Goal: Task Accomplishment & Management: Use online tool/utility

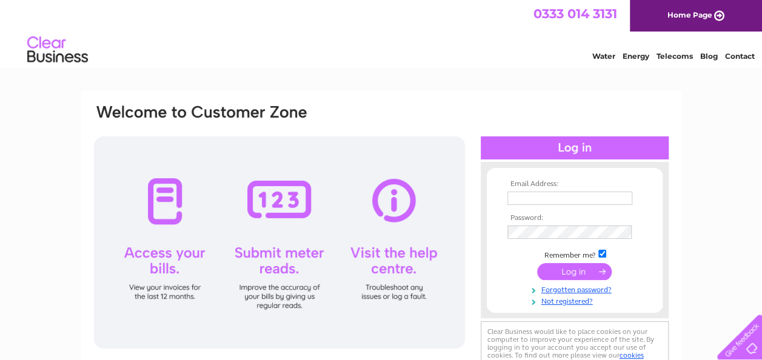
type input "cumbernauldbc@yahoo.co.uk"
click at [282, 207] on div at bounding box center [279, 242] width 371 height 212
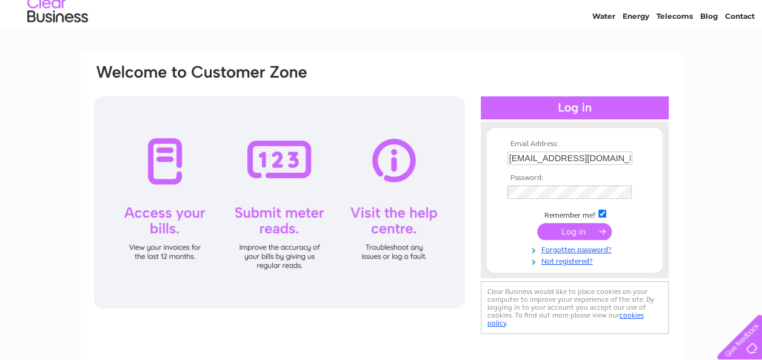
scroll to position [121, 0]
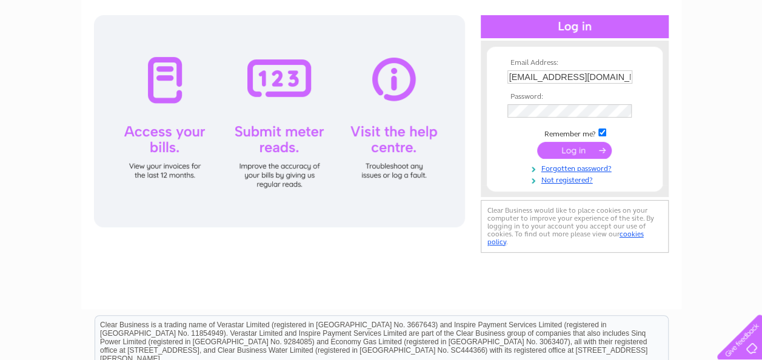
click at [581, 152] on input "submit" at bounding box center [574, 150] width 75 height 17
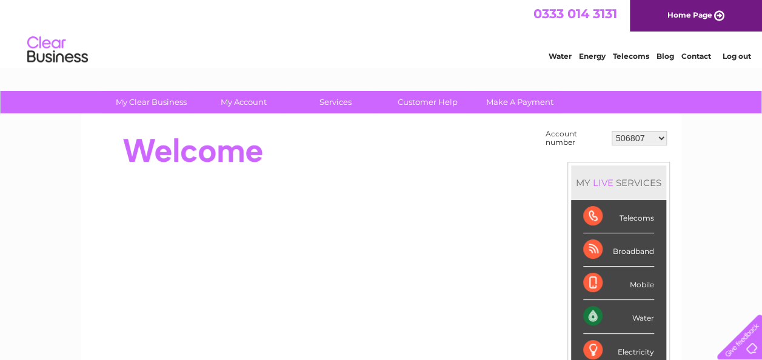
click at [633, 316] on div "Water" at bounding box center [618, 316] width 71 height 33
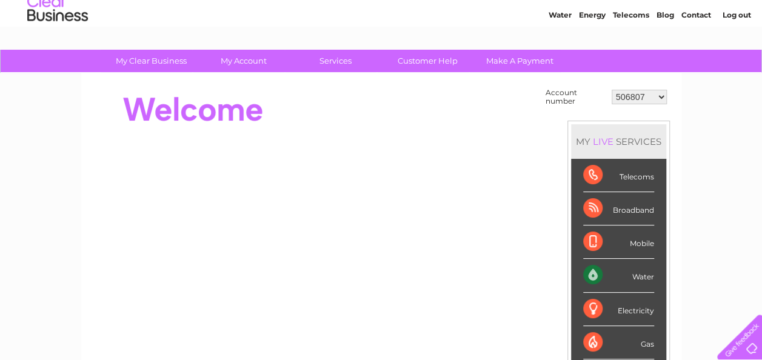
scroll to position [48, 0]
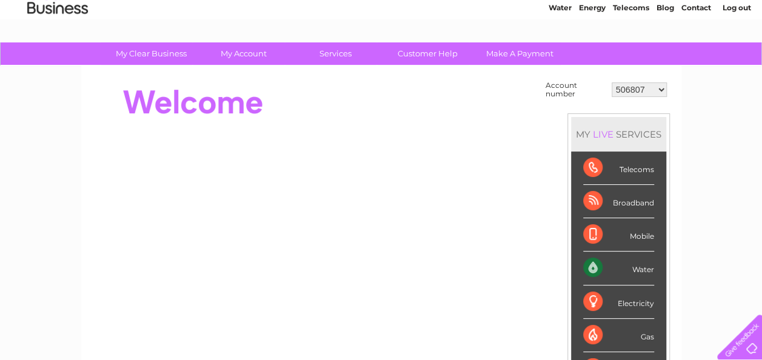
click at [636, 273] on div "Water" at bounding box center [618, 268] width 71 height 33
click at [637, 272] on div "Water" at bounding box center [618, 268] width 71 height 33
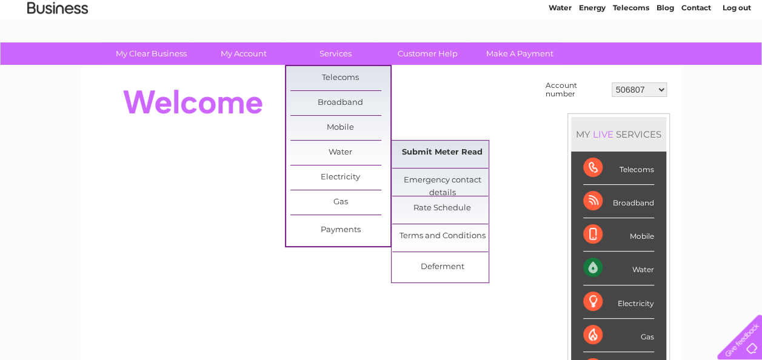
click at [433, 153] on link "Submit Meter Read" at bounding box center [442, 153] width 100 height 24
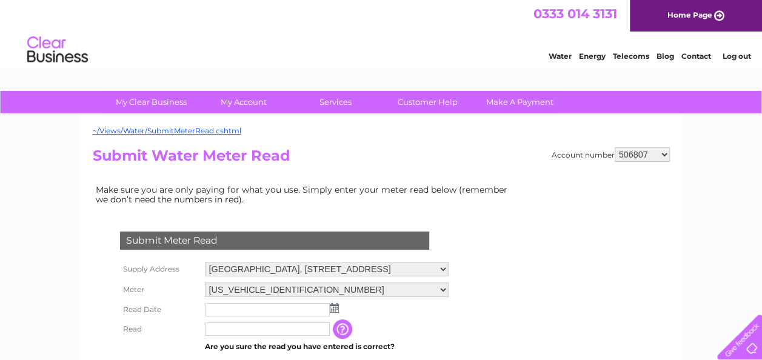
click at [330, 308] on img at bounding box center [334, 308] width 9 height 10
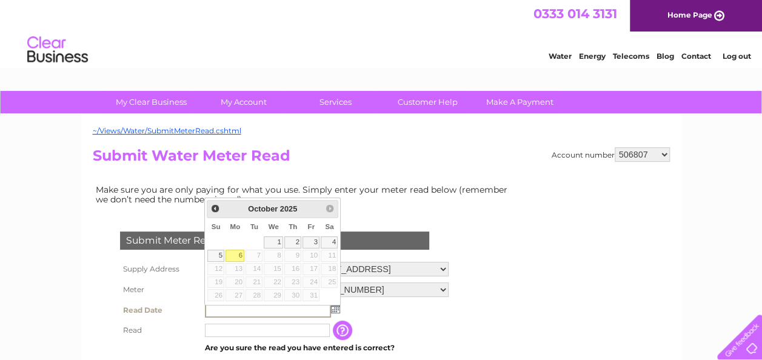
click at [237, 254] on link "6" at bounding box center [234, 256] width 19 height 12
type input "2025/10/06"
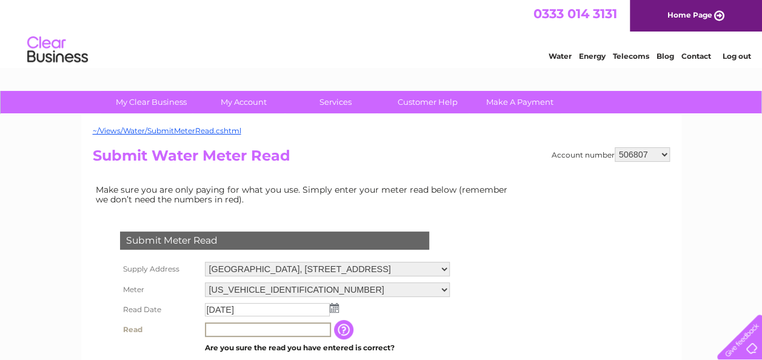
click at [246, 328] on input "text" at bounding box center [268, 329] width 126 height 15
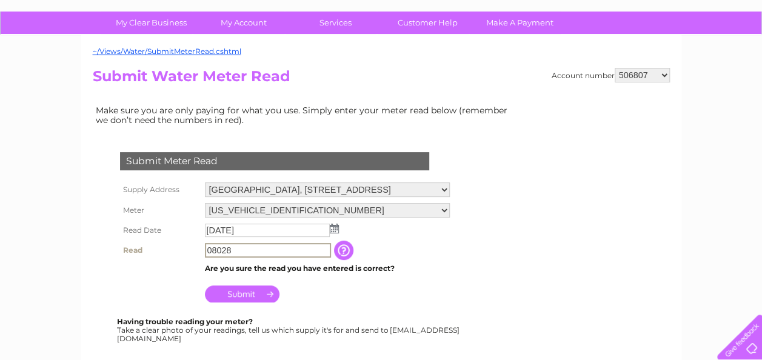
scroll to position [61, 0]
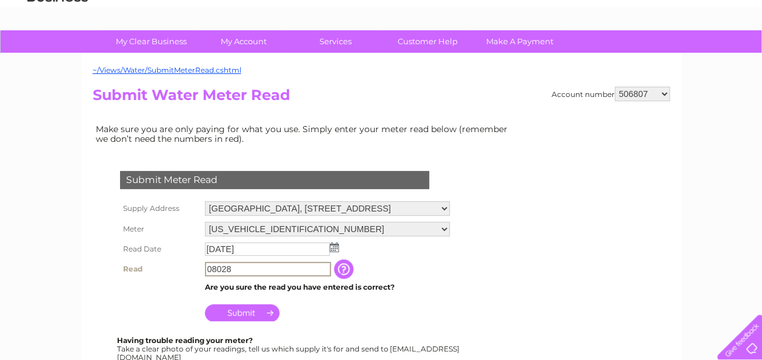
type input "08028"
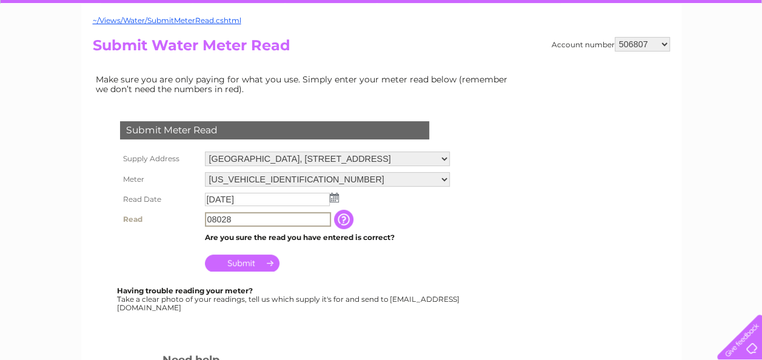
click at [252, 313] on div "Submit Meter Read Supply Address Cumbernauld Bowling Club, Springfield Road, Cu…" at bounding box center [277, 222] width 369 height 251
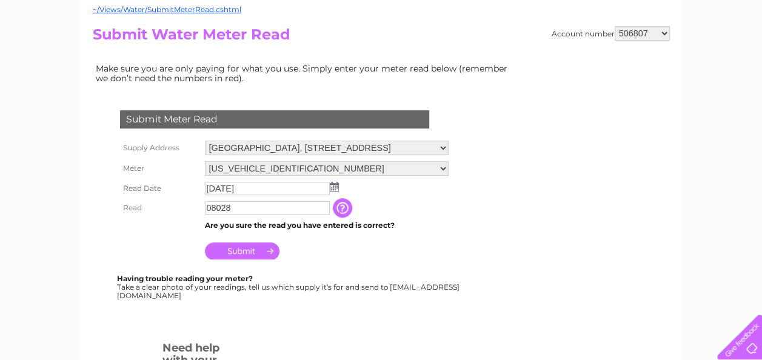
click at [244, 253] on input "Submit" at bounding box center [242, 250] width 75 height 17
